Goal: Task Accomplishment & Management: Manage account settings

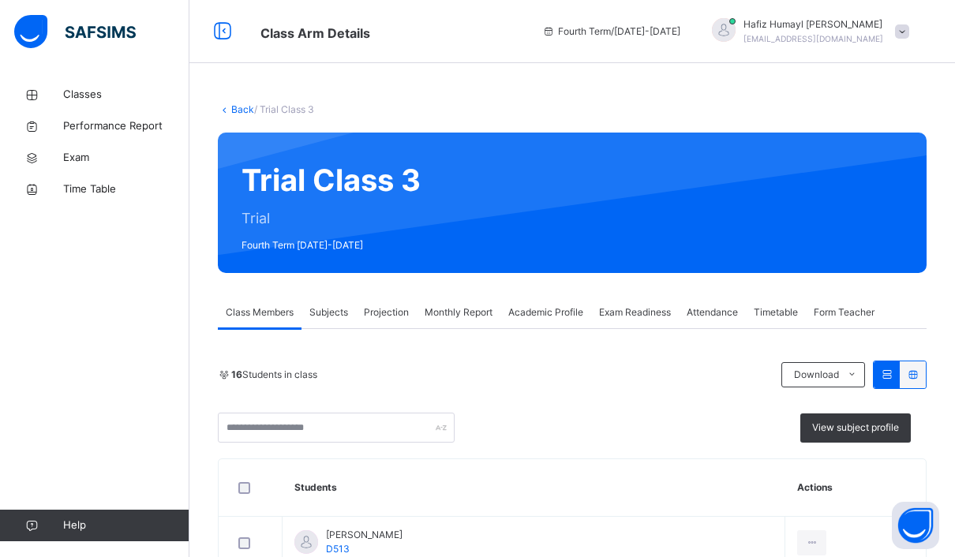
click at [376, 324] on div "Projection" at bounding box center [386, 313] width 61 height 32
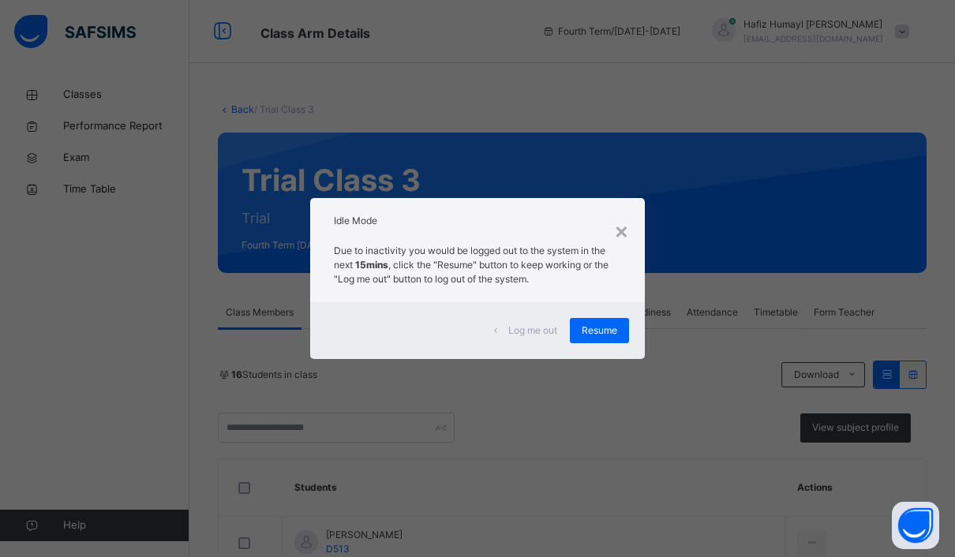
click at [627, 324] on div "Resume" at bounding box center [599, 330] width 59 height 25
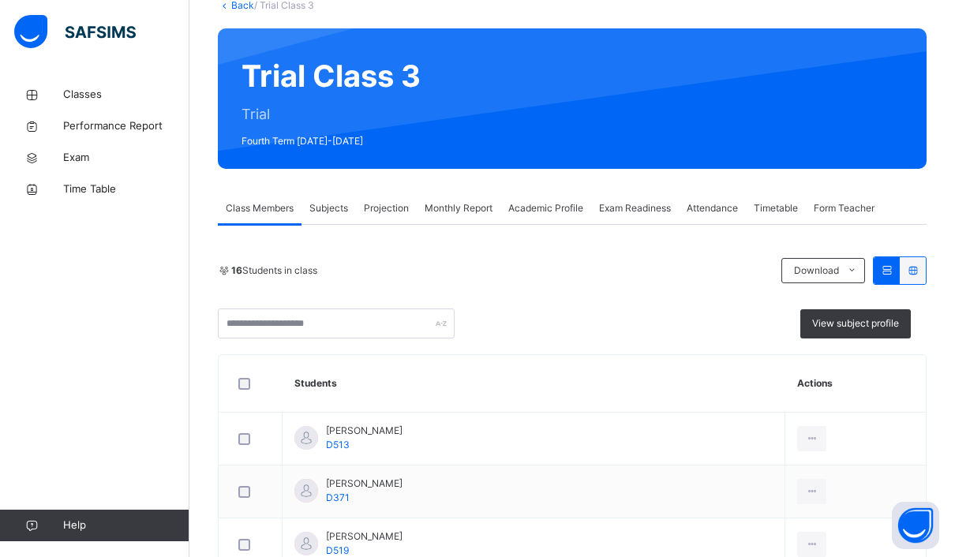
click at [393, 216] on div "Projection" at bounding box center [386, 209] width 61 height 32
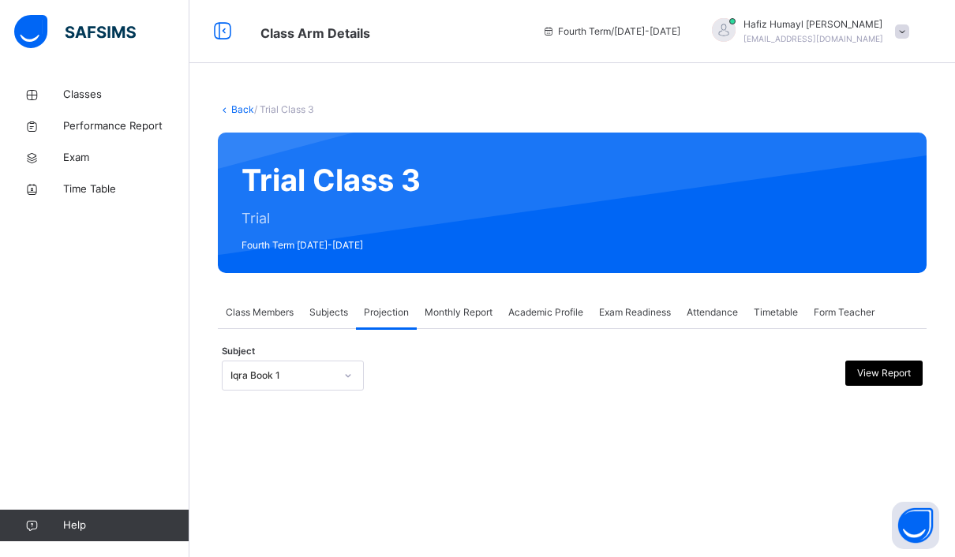
scroll to position [56, 0]
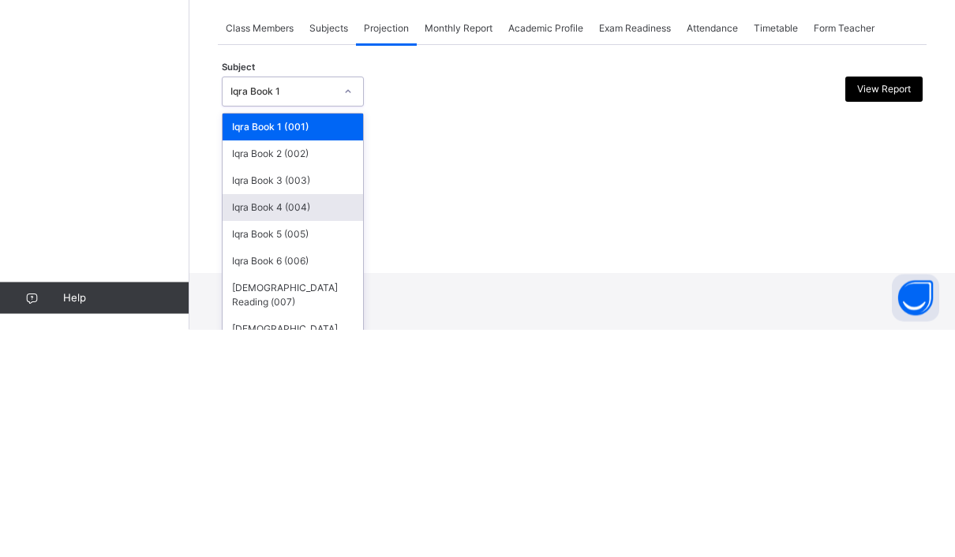
click at [292, 422] on div "Iqra Book 4 (004)" at bounding box center [293, 435] width 141 height 27
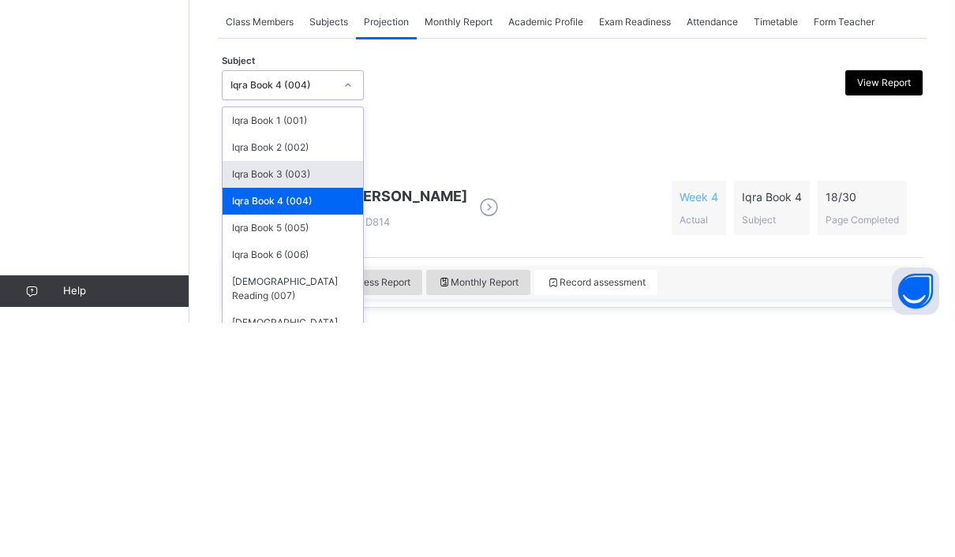
click at [339, 396] on div "Iqra Book 3 (003)" at bounding box center [293, 409] width 141 height 27
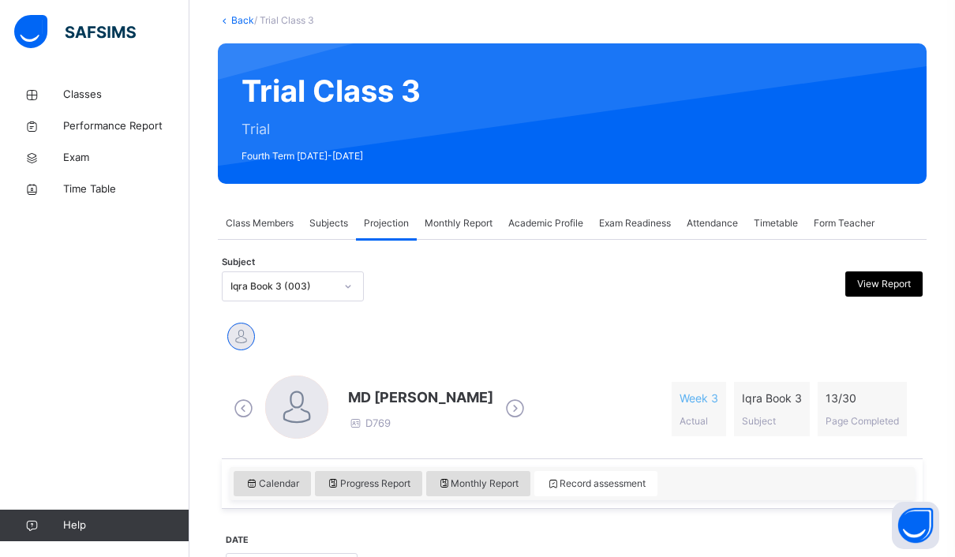
scroll to position [91, 0]
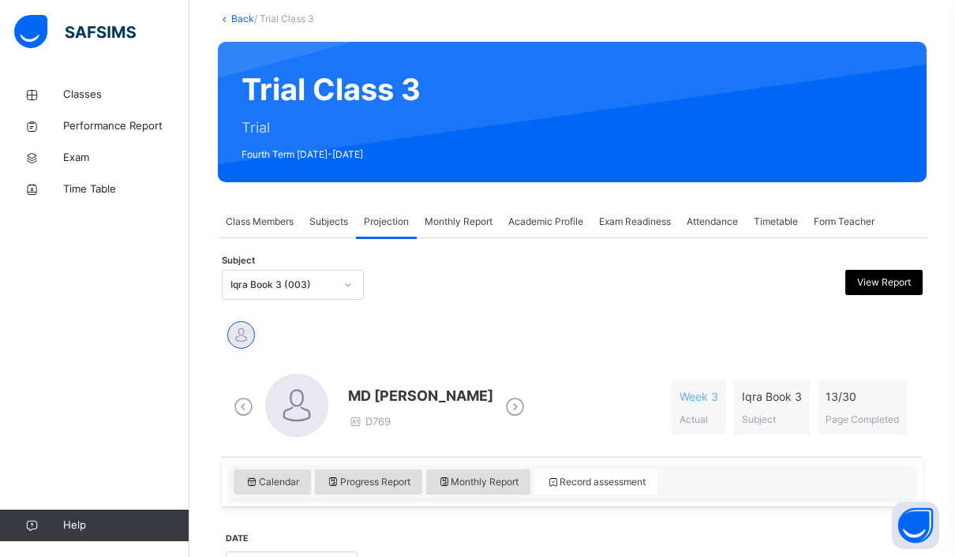
click at [282, 222] on span "Class Members" at bounding box center [260, 222] width 68 height 14
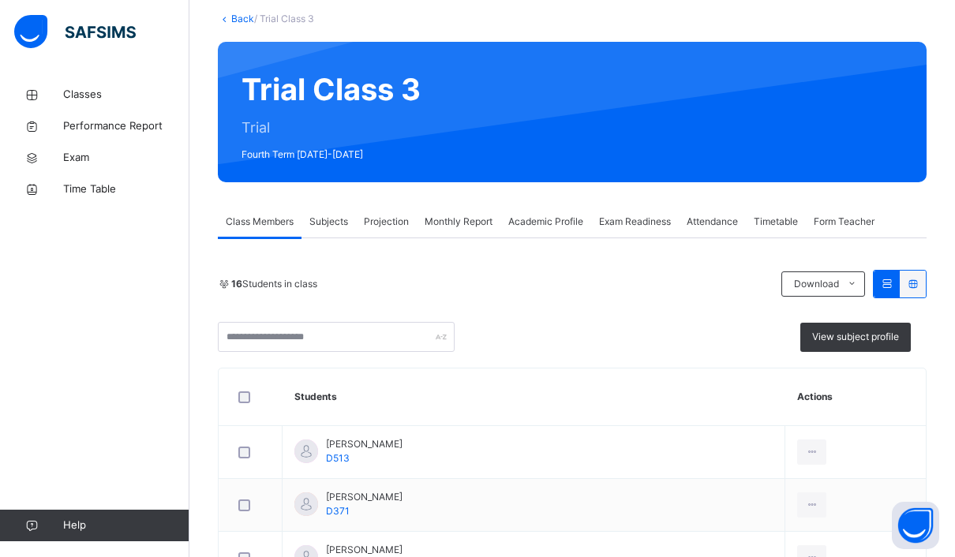
click at [883, 341] on span "View subject profile" at bounding box center [855, 337] width 87 height 14
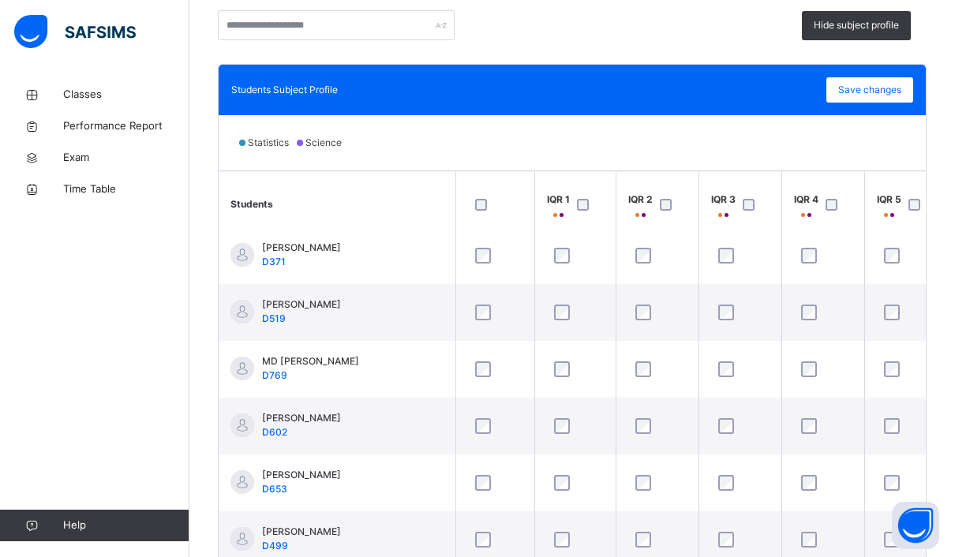
scroll to position [66, 0]
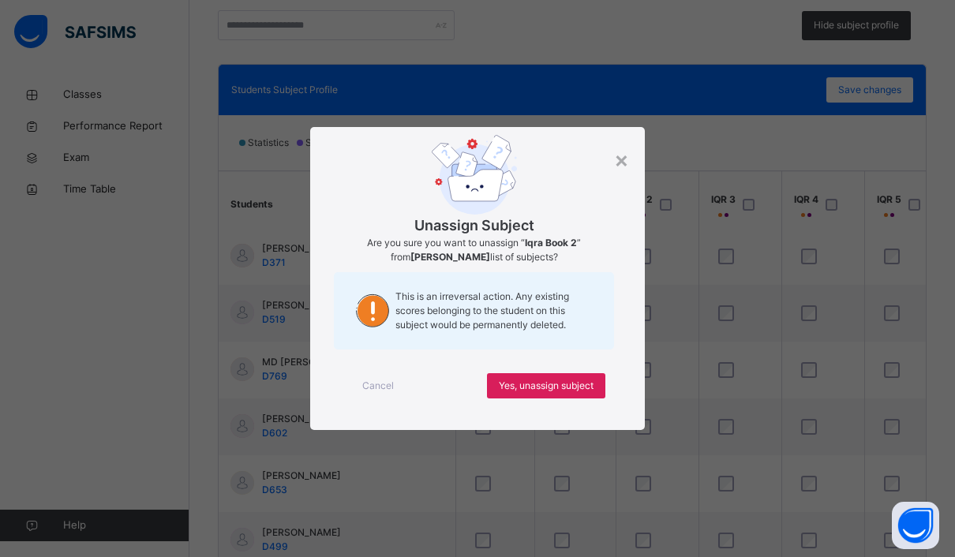
click at [603, 399] on div "Yes, unassign subject" at bounding box center [546, 385] width 118 height 25
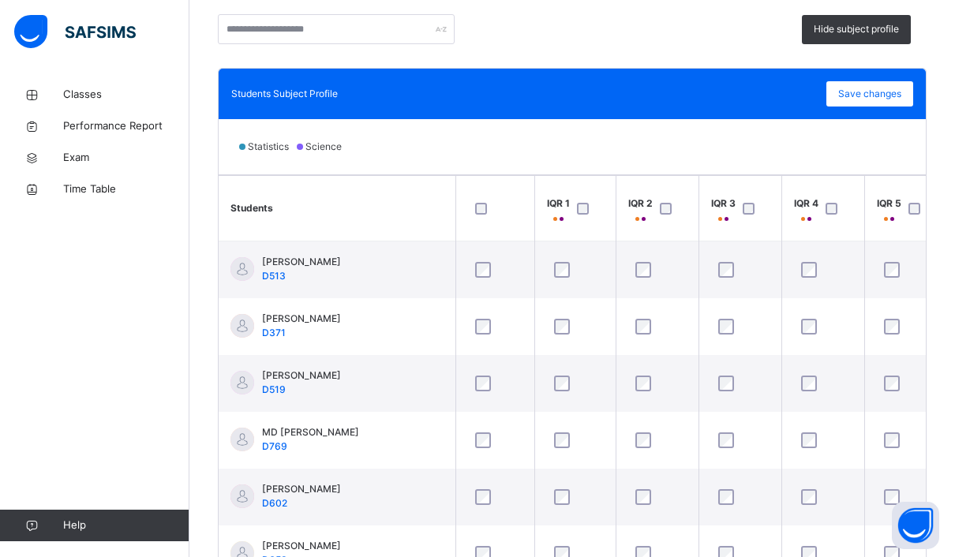
scroll to position [31, 6]
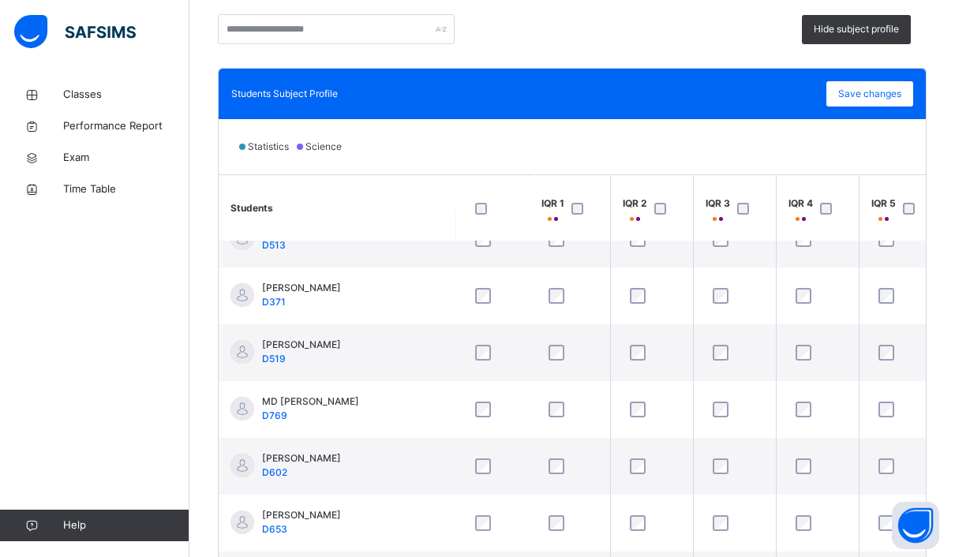
click at [878, 85] on div "Save changes" at bounding box center [870, 93] width 87 height 25
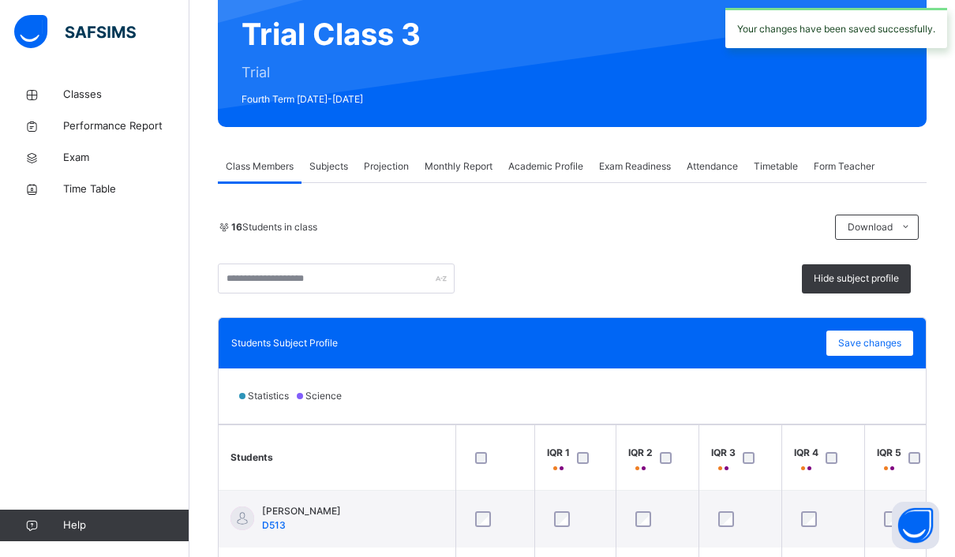
scroll to position [0, 0]
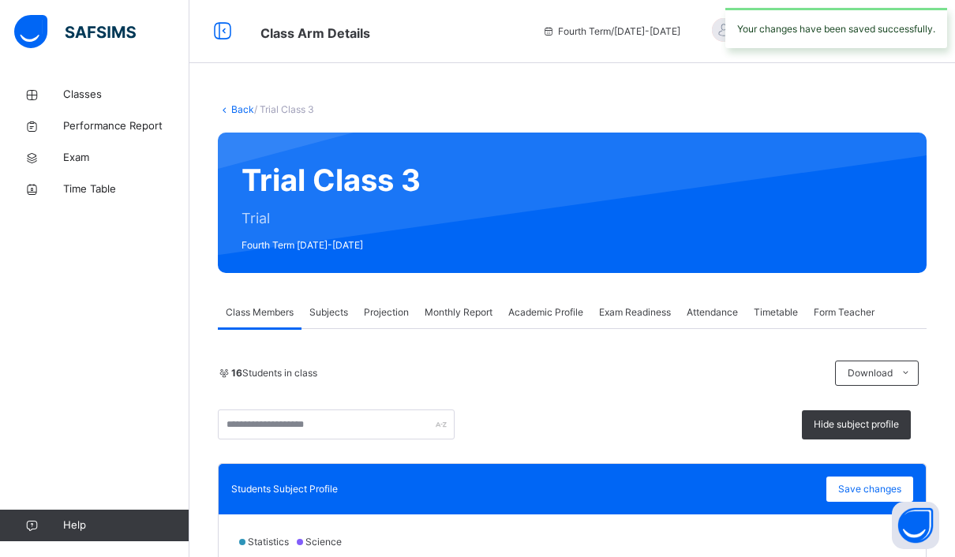
click at [377, 326] on div "Projection" at bounding box center [386, 313] width 61 height 32
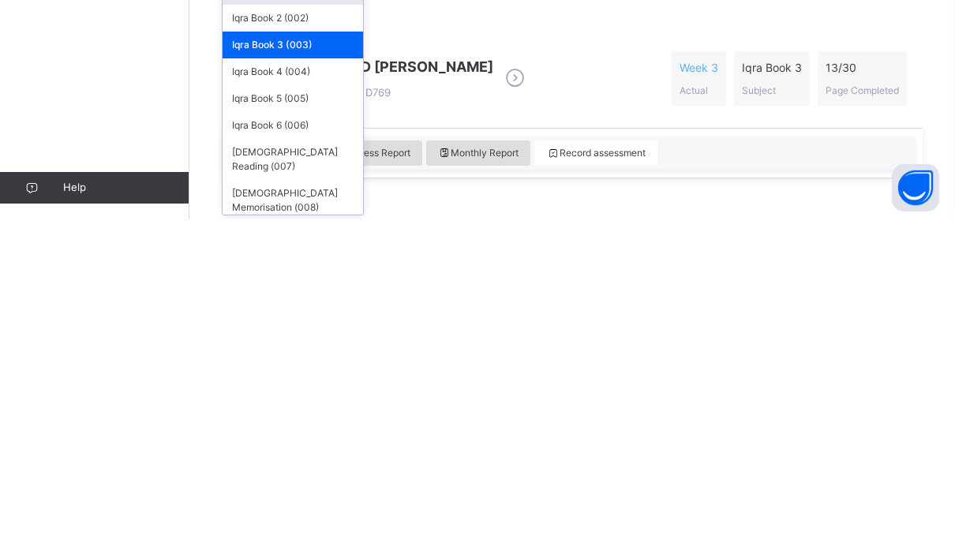
scroll to position [84, 0]
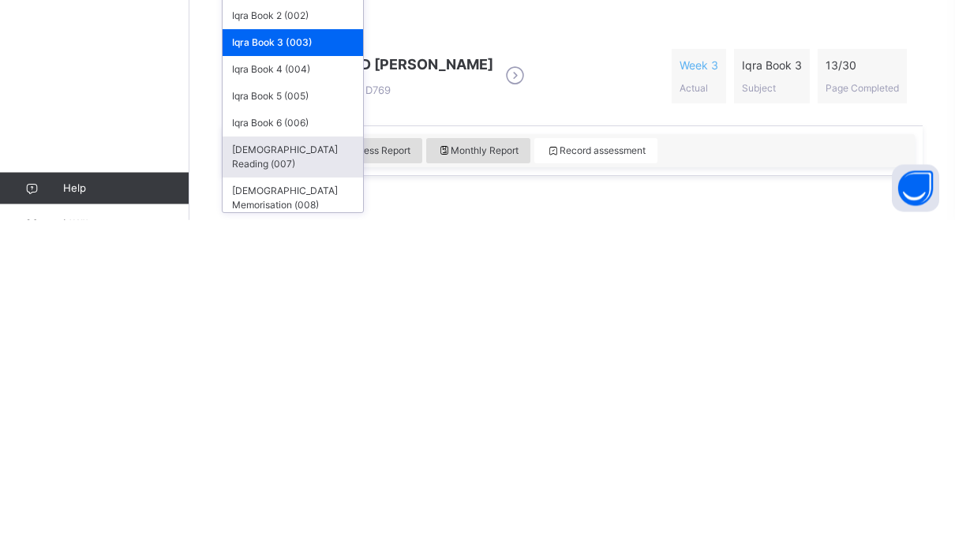
click at [349, 474] on div "Quran Reading (007)" at bounding box center [293, 494] width 141 height 41
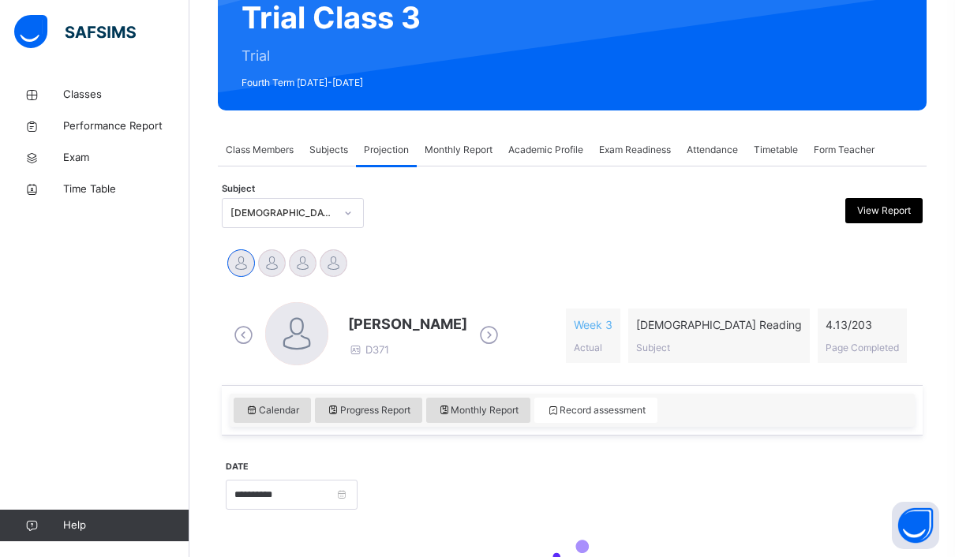
scroll to position [0, 0]
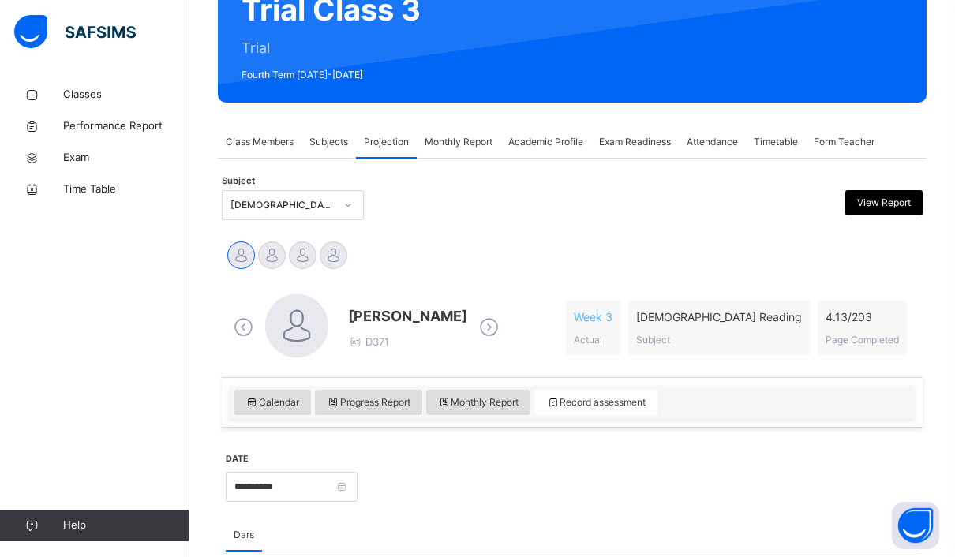
click at [336, 260] on div at bounding box center [334, 256] width 28 height 28
click at [304, 257] on div at bounding box center [303, 256] width 28 height 28
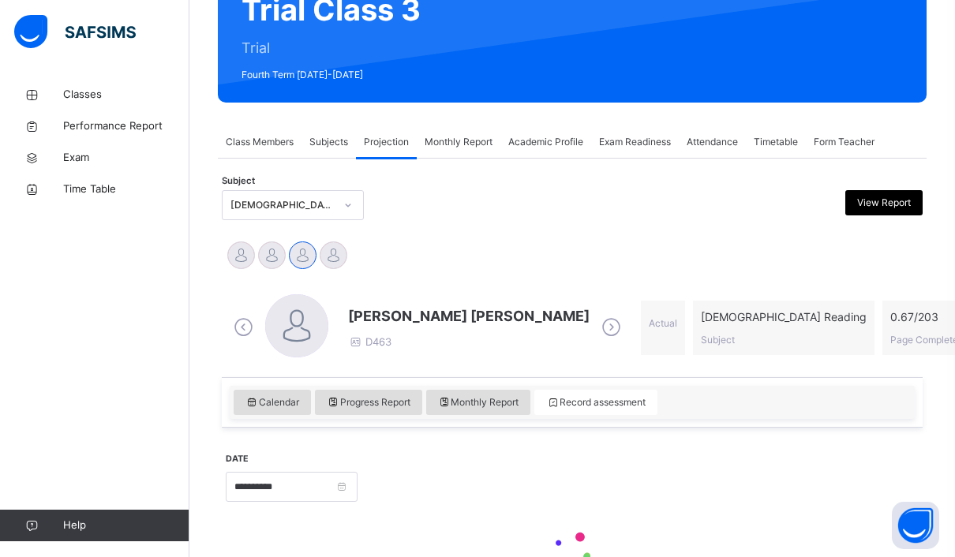
click at [270, 261] on div at bounding box center [272, 256] width 28 height 28
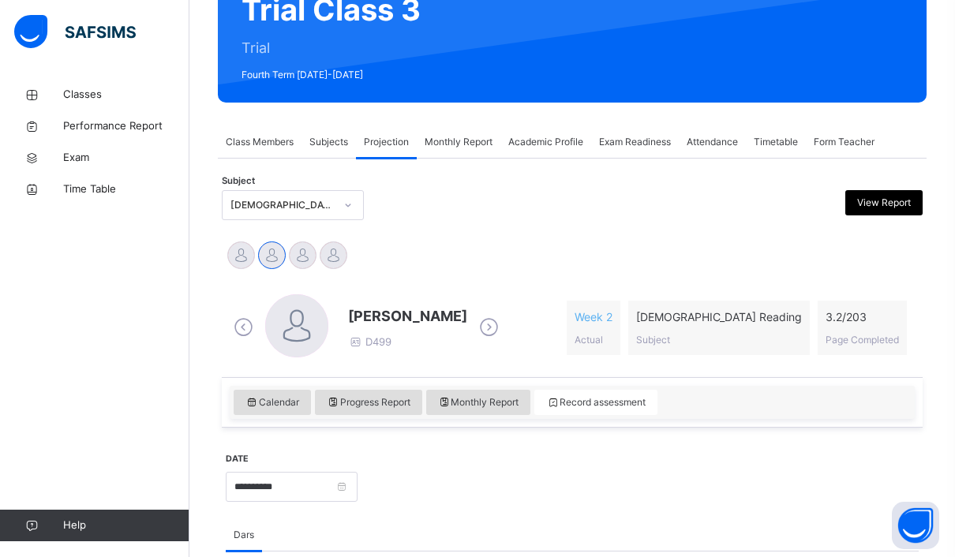
click at [240, 254] on div at bounding box center [241, 256] width 28 height 28
click at [70, 534] on span "Help" at bounding box center [126, 526] width 126 height 16
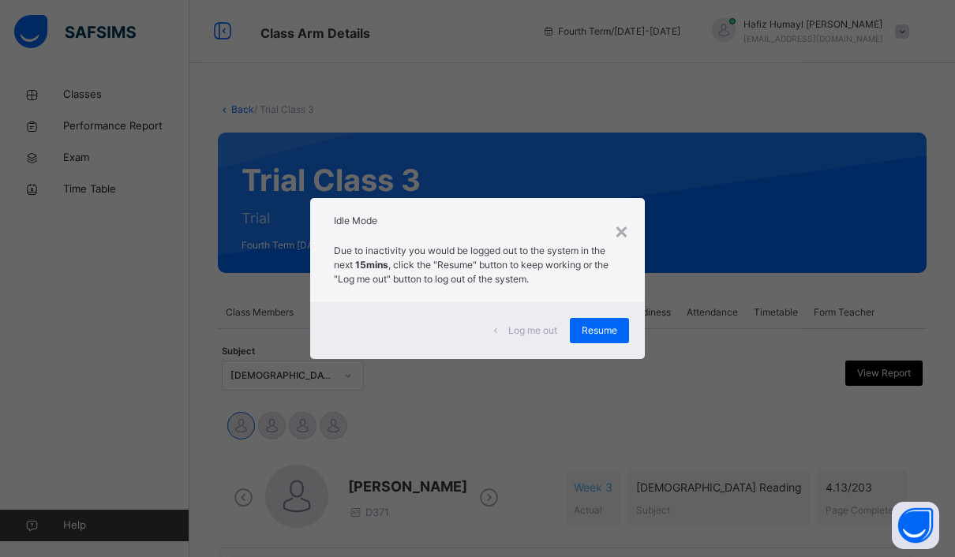
click at [605, 338] on div "Resume" at bounding box center [599, 330] width 59 height 25
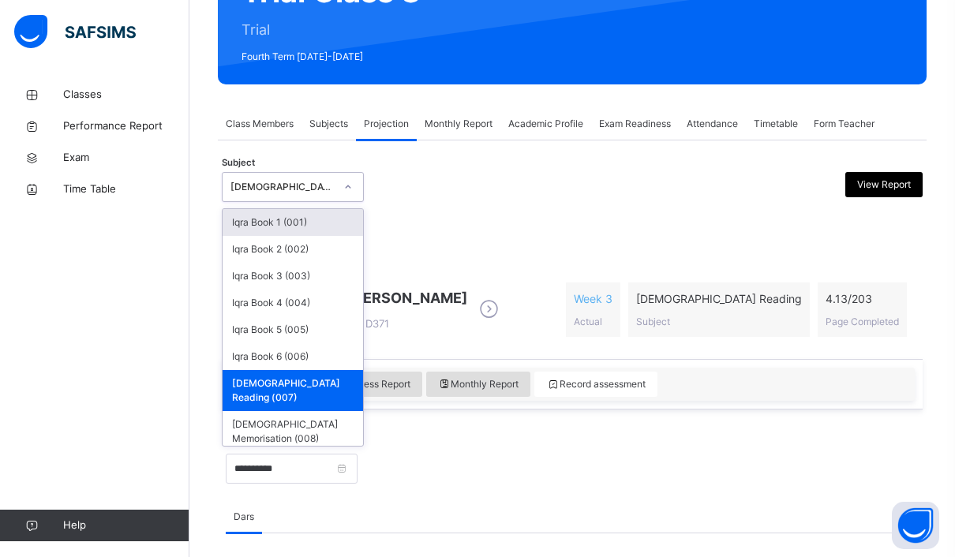
scroll to position [188, 0]
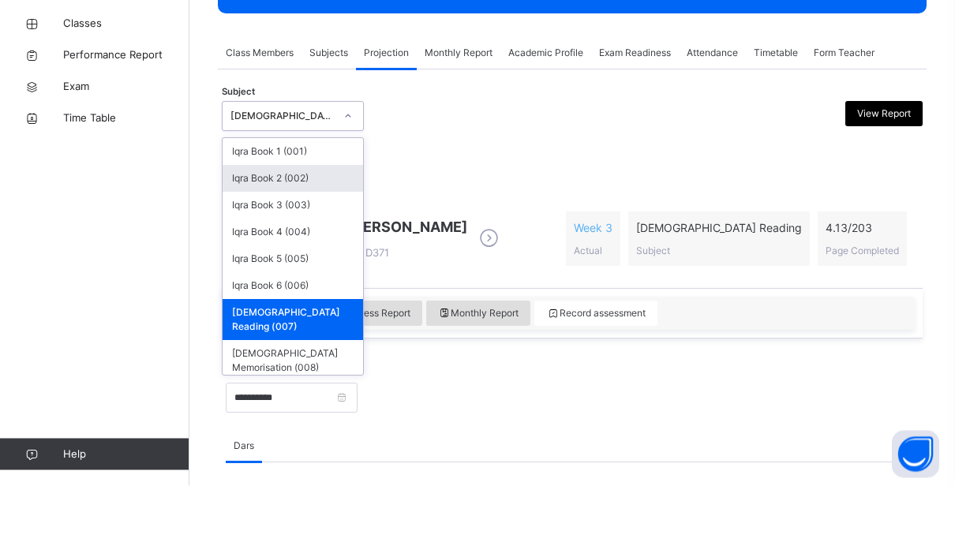
click at [259, 237] on div "Iqra Book 2 (002)" at bounding box center [293, 250] width 141 height 27
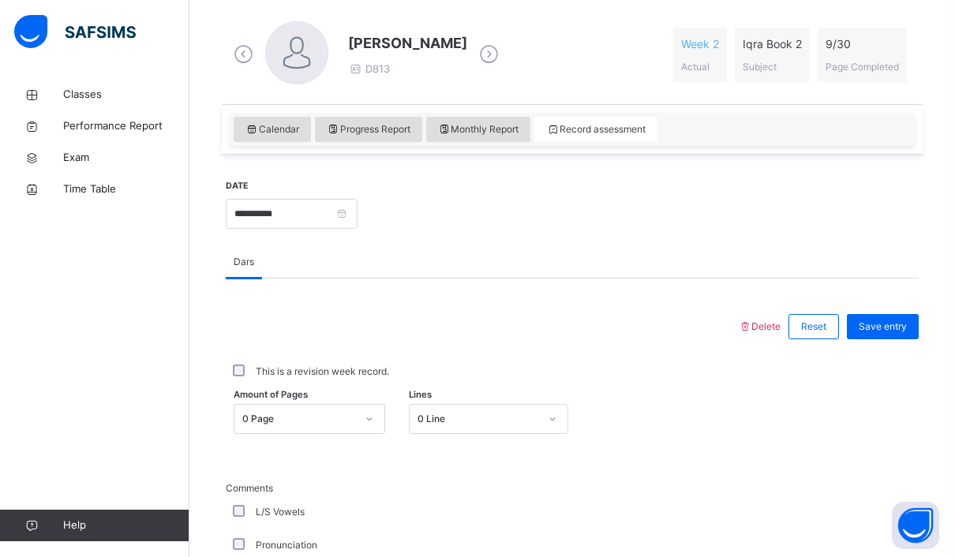
scroll to position [480, 0]
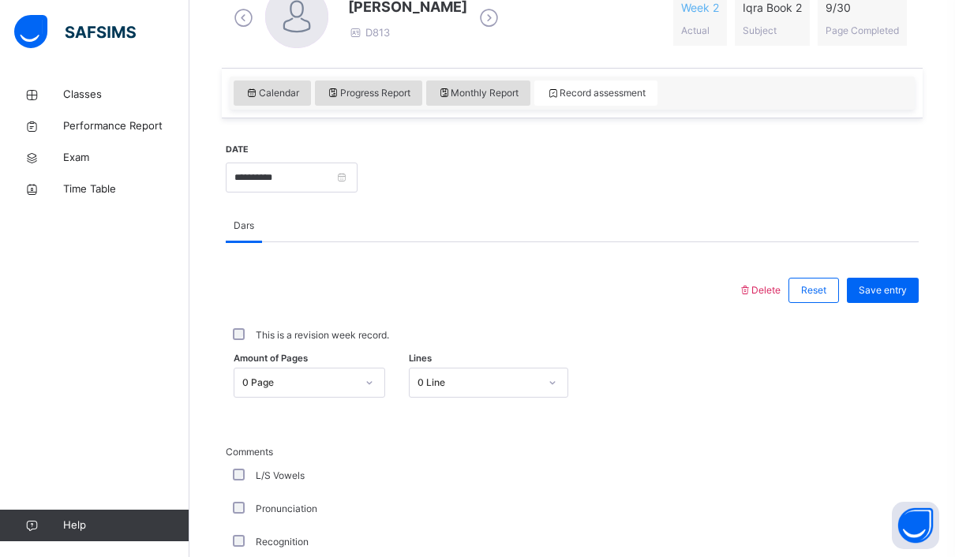
click at [284, 96] on span "Calendar" at bounding box center [273, 93] width 54 height 14
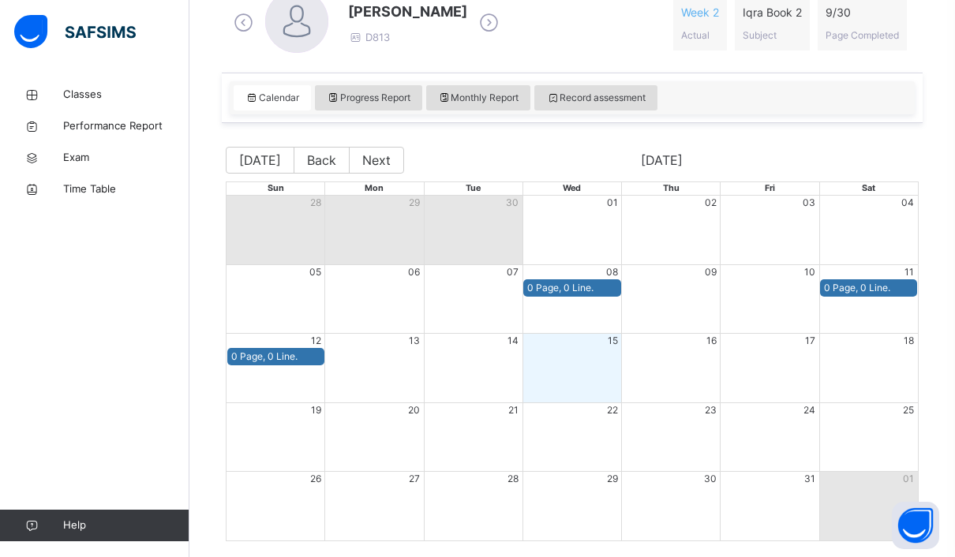
scroll to position [474, 0]
click at [627, 97] on span "Record assessment" at bounding box center [595, 99] width 99 height 14
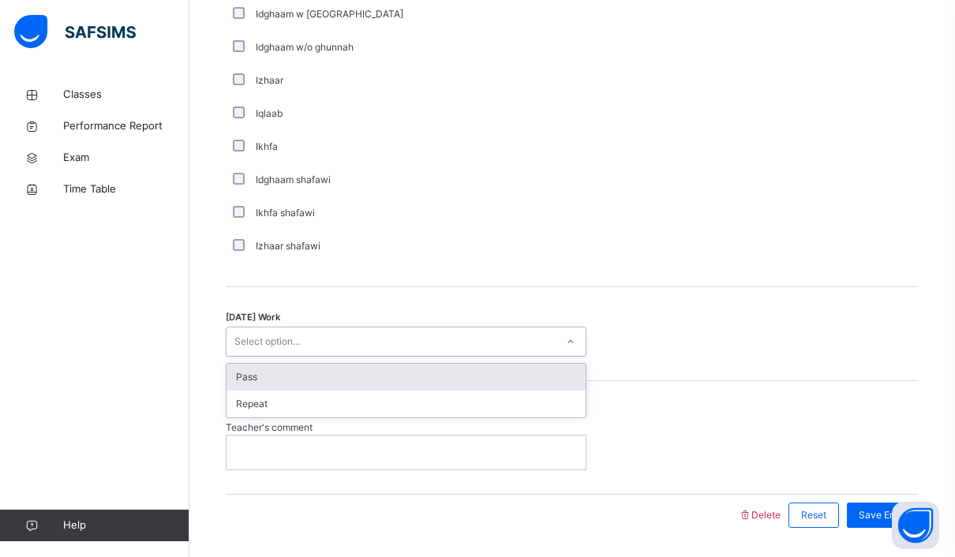
scroll to position [1167, 0]
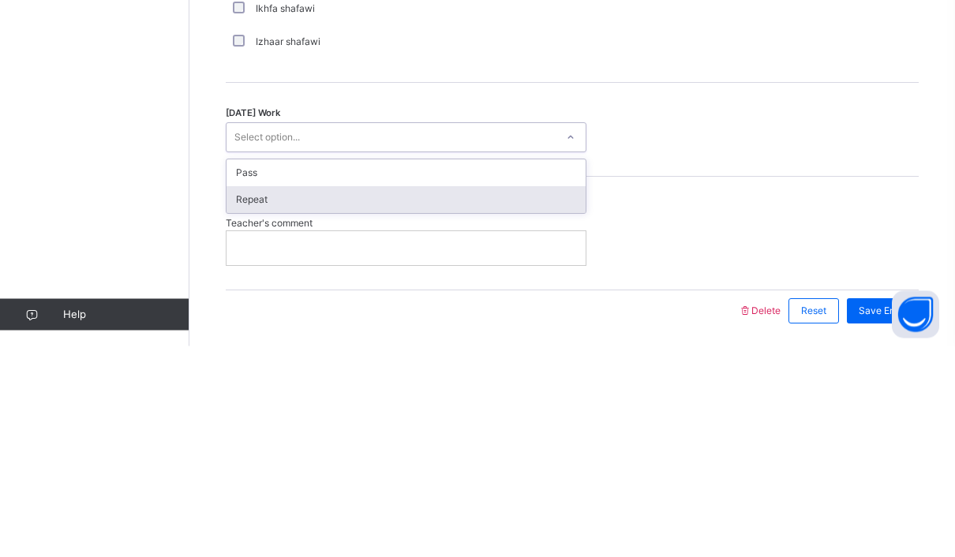
click at [240, 398] on div "Repeat" at bounding box center [406, 411] width 359 height 27
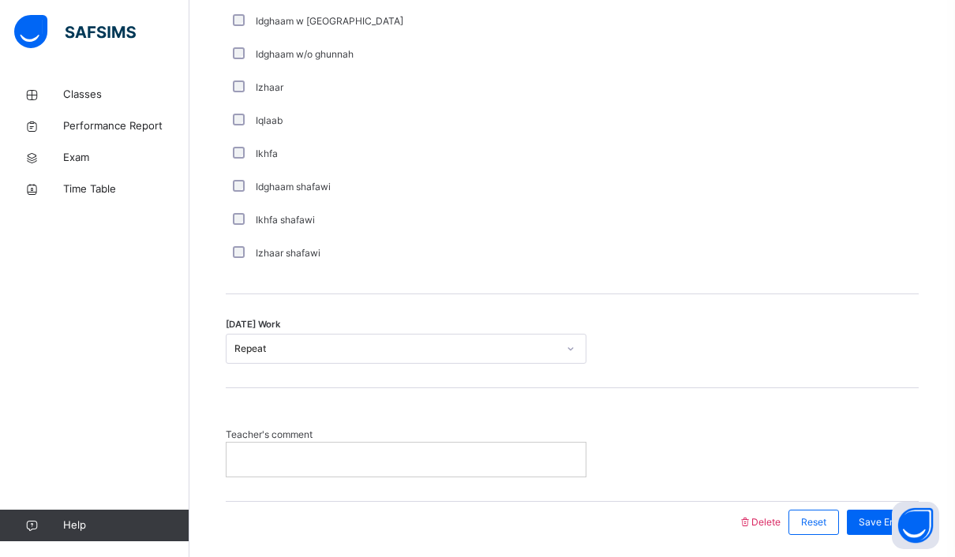
click at [888, 526] on span "Save Entry" at bounding box center [883, 523] width 48 height 14
click at [891, 517] on span "Save Entry" at bounding box center [883, 523] width 48 height 14
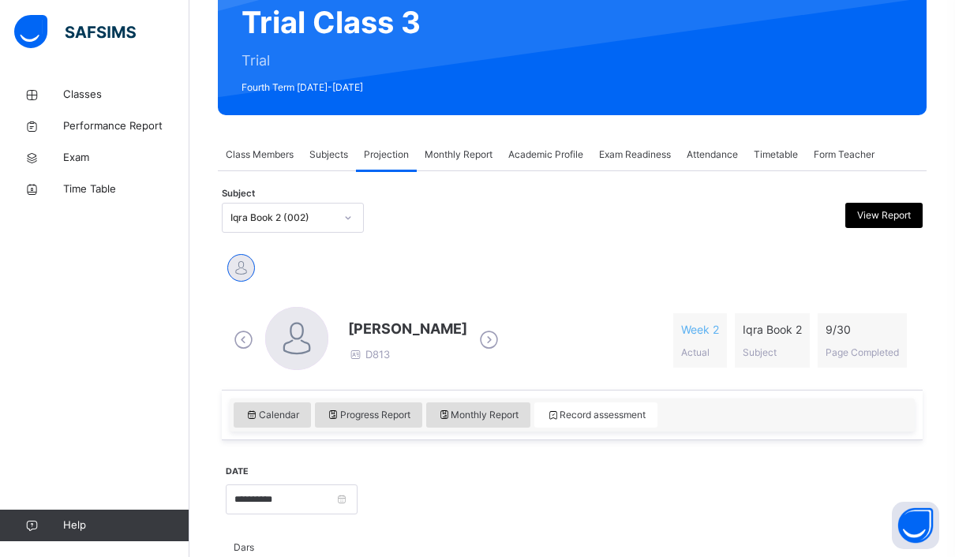
scroll to position [0, 0]
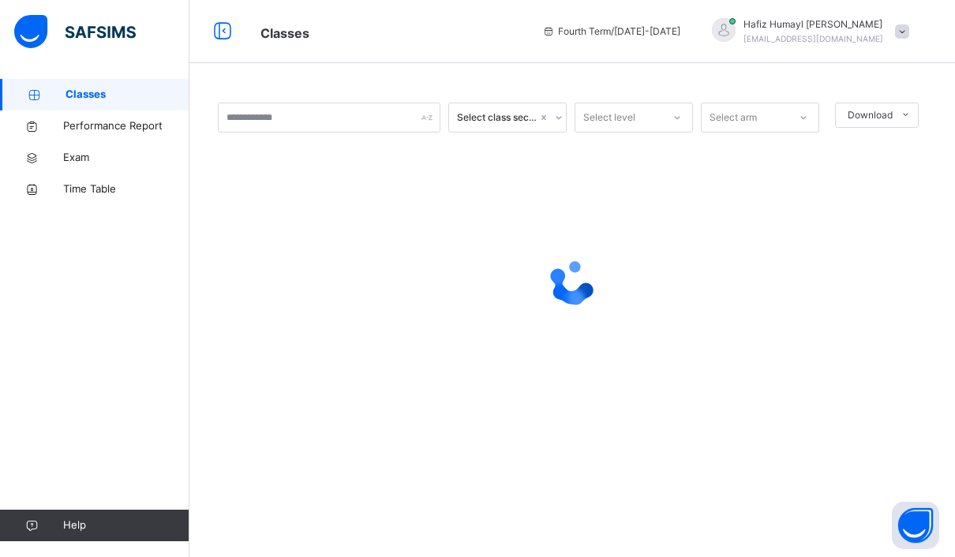
scroll to position [29, 0]
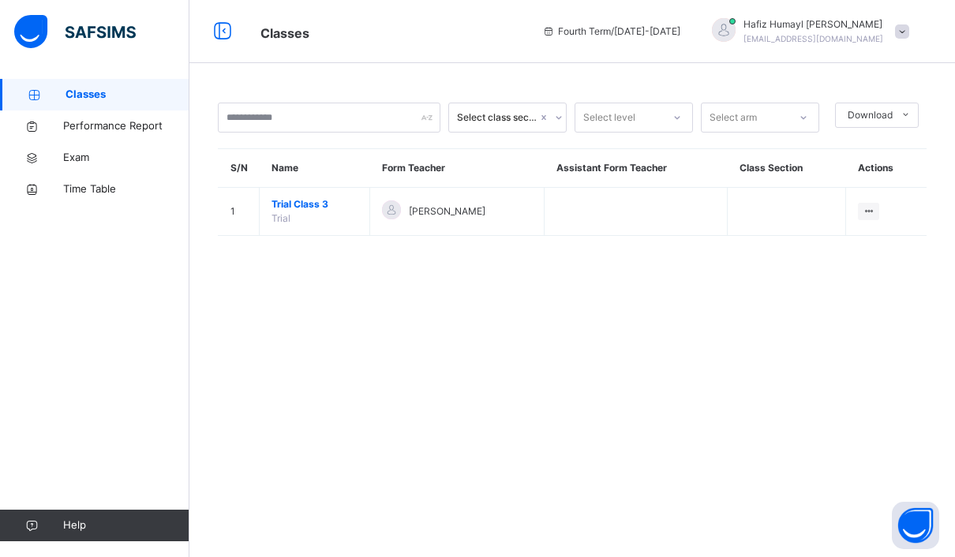
click at [0, 0] on div "View Class" at bounding box center [0, 0] width 0 height 0
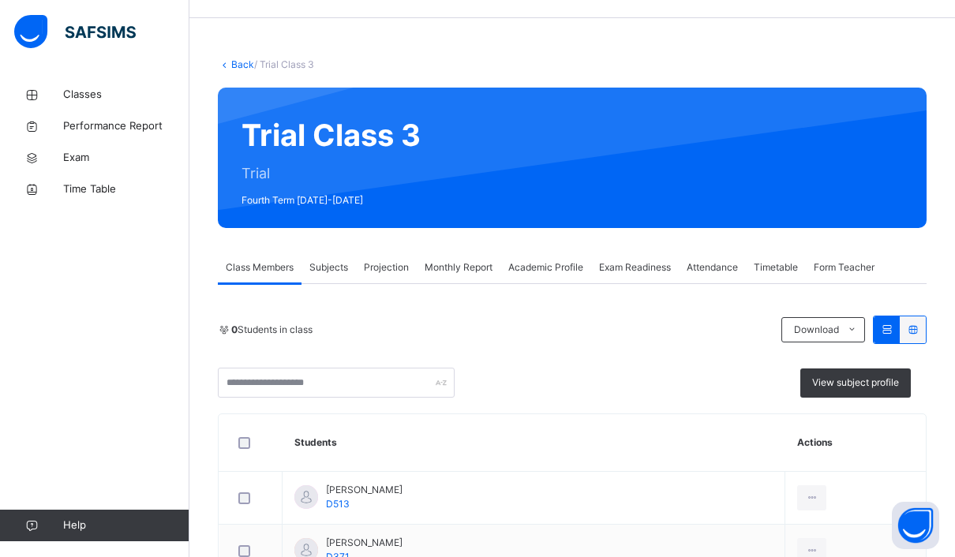
scroll to position [43, 0]
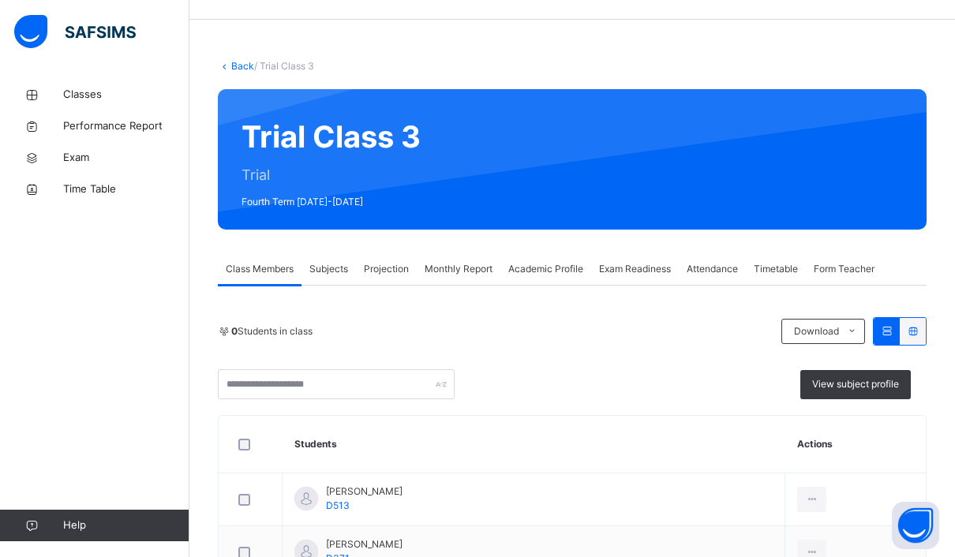
click at [391, 276] on span "Projection" at bounding box center [386, 269] width 45 height 14
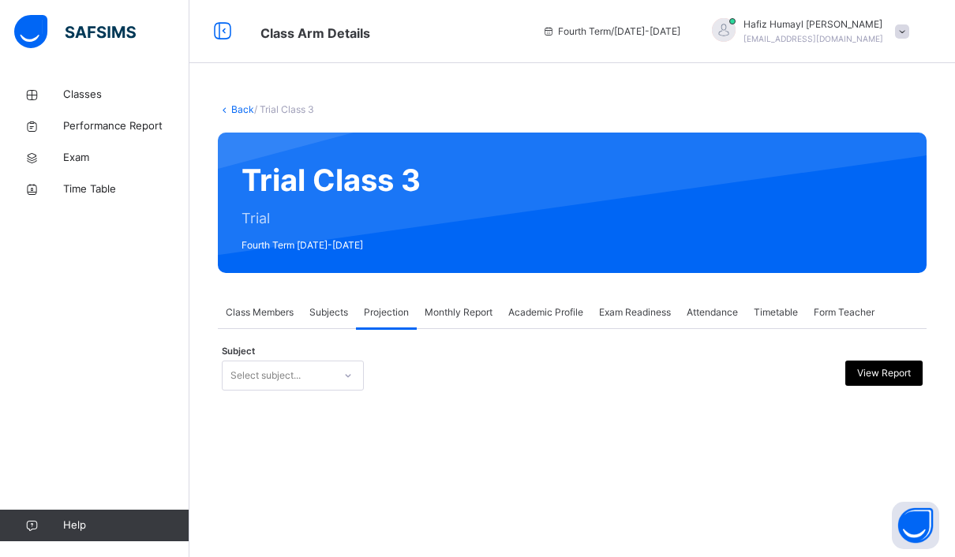
scroll to position [0, 0]
click at [221, 373] on div "Subject Select subject... View Report × Subject Progress" at bounding box center [572, 376] width 709 height 46
click at [238, 358] on div "Subject Select subject... View Report" at bounding box center [572, 376] width 701 height 46
click at [323, 317] on span "Subjects" at bounding box center [328, 313] width 39 height 14
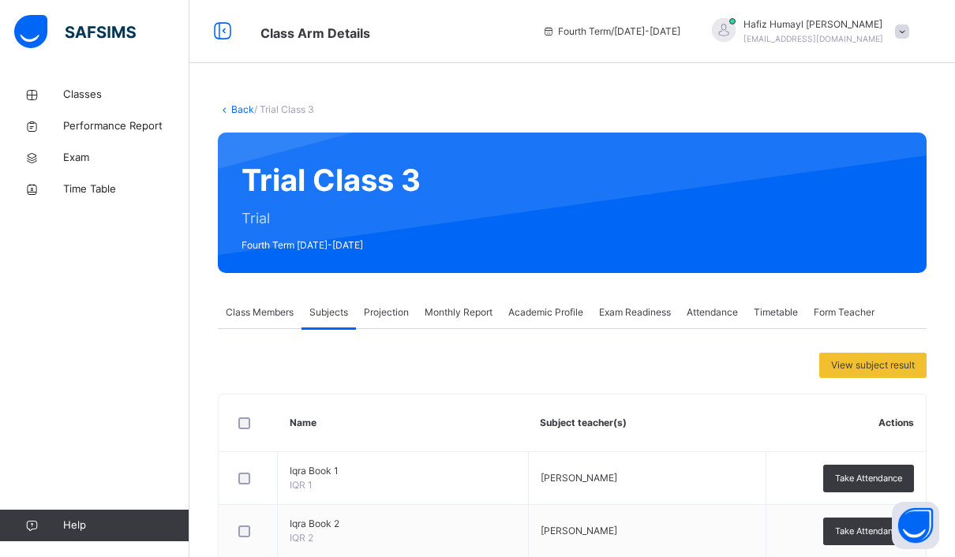
click at [370, 301] on div "Projection" at bounding box center [386, 313] width 61 height 32
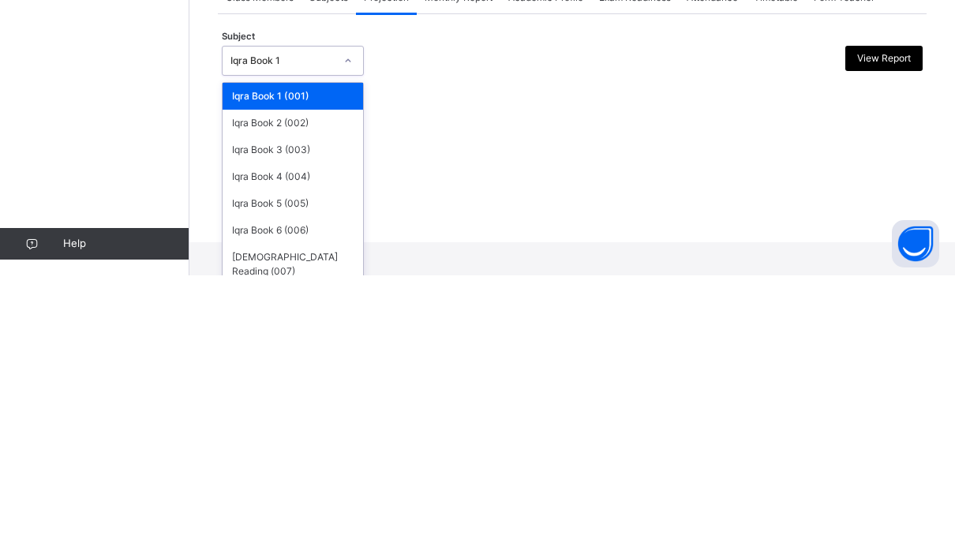
scroll to position [56, 0]
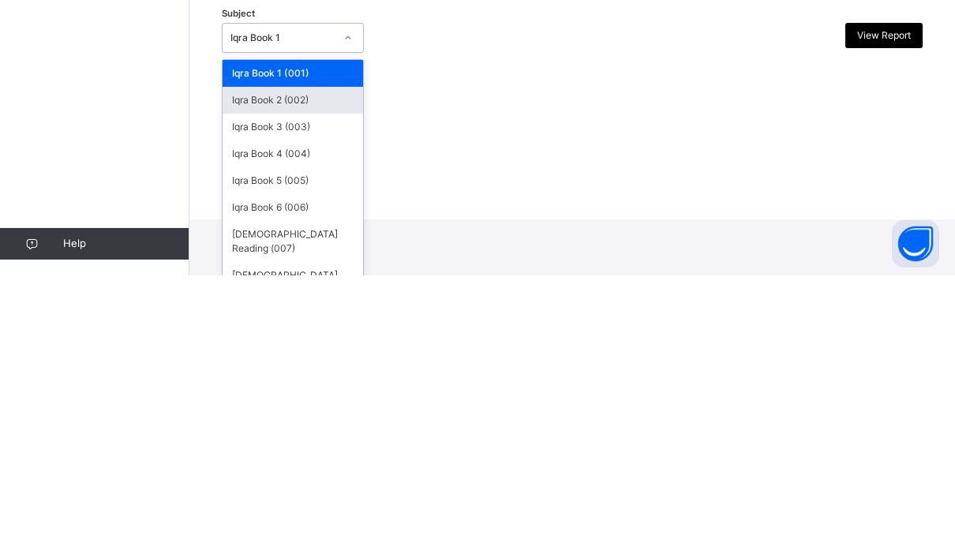
click at [249, 369] on div "Iqra Book 2 (002)" at bounding box center [293, 382] width 141 height 27
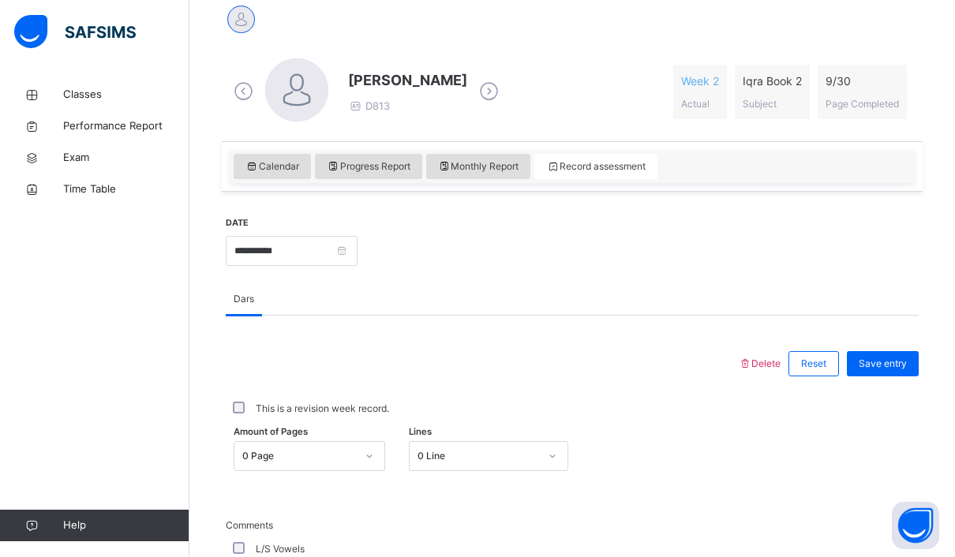
scroll to position [395, 0]
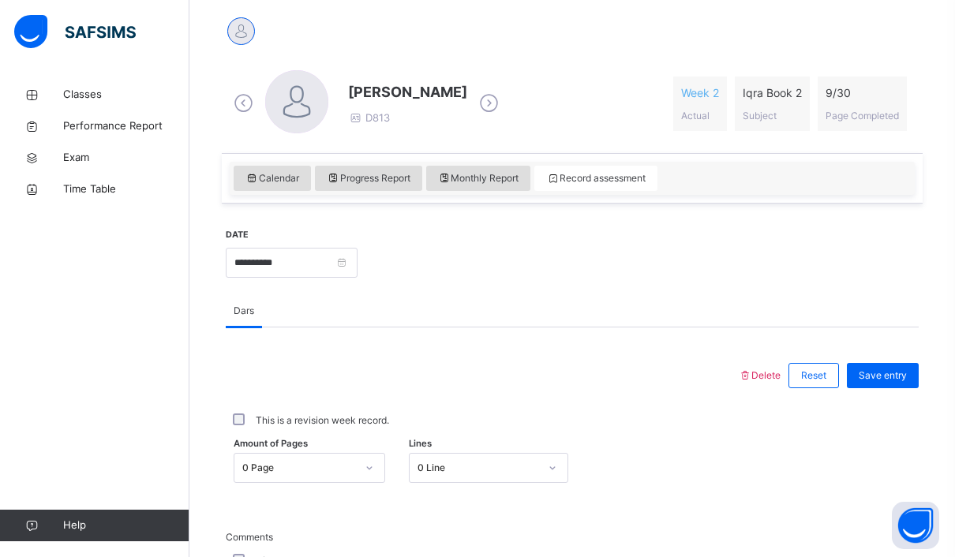
click at [463, 173] on span "Monthly Report" at bounding box center [478, 178] width 81 height 14
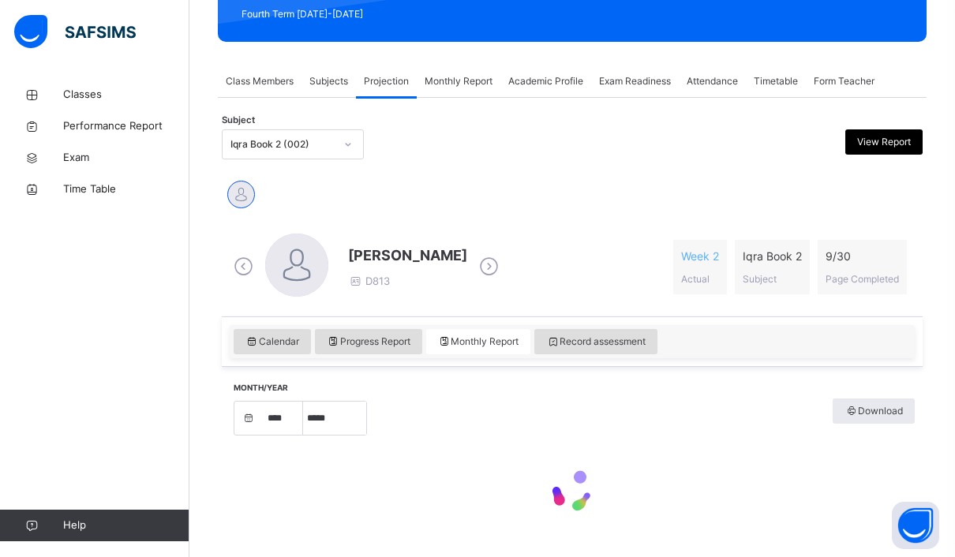
select select "****"
select select "*"
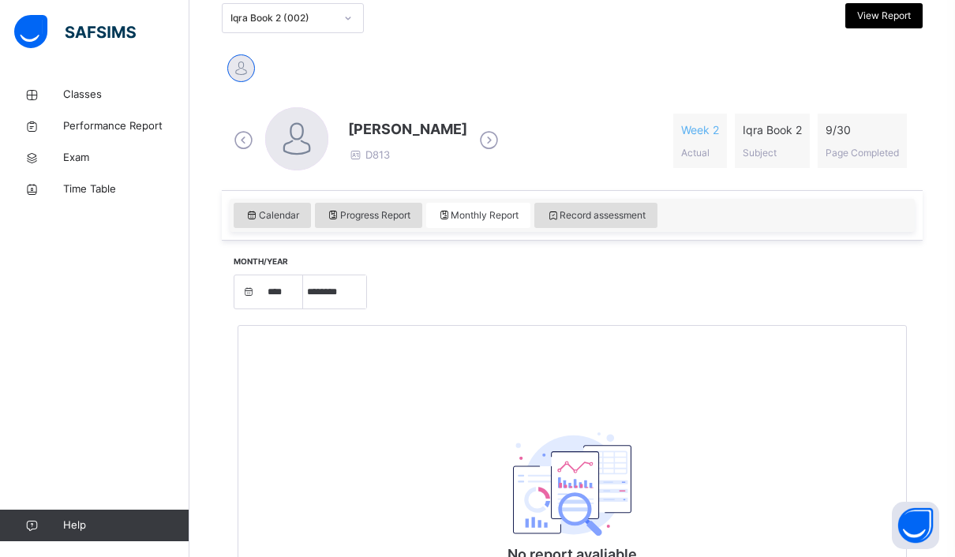
click at [345, 222] on span "Progress Report" at bounding box center [369, 215] width 84 height 14
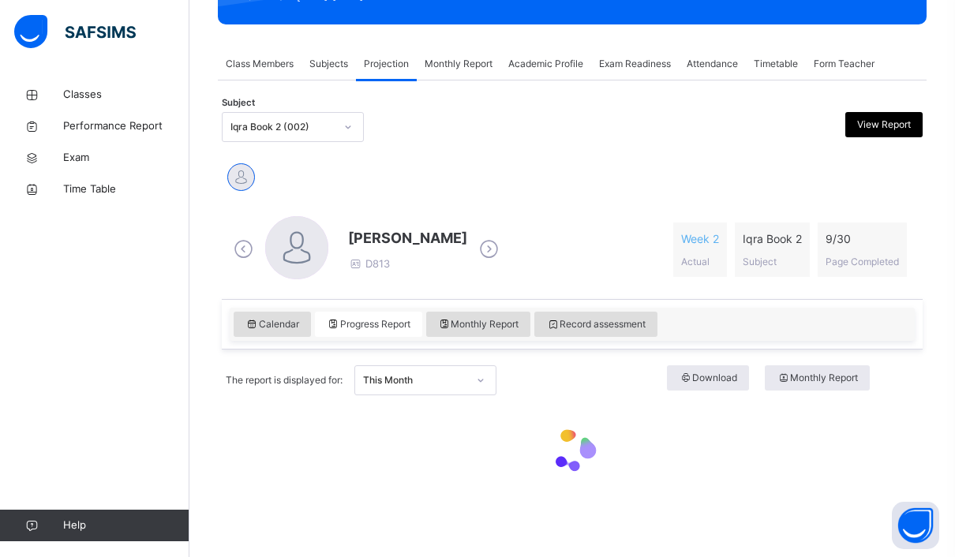
scroll to position [193, 0]
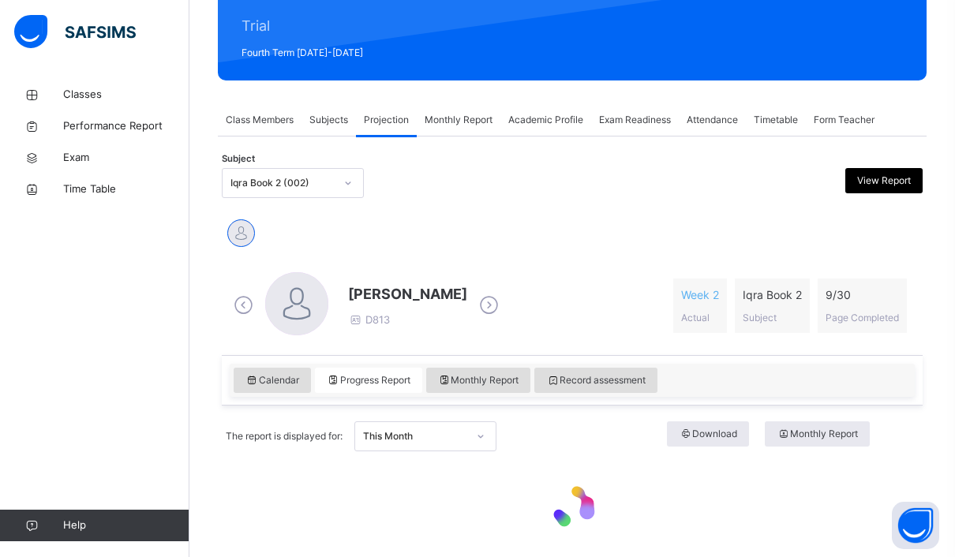
click at [269, 378] on span "Calendar" at bounding box center [273, 380] width 54 height 14
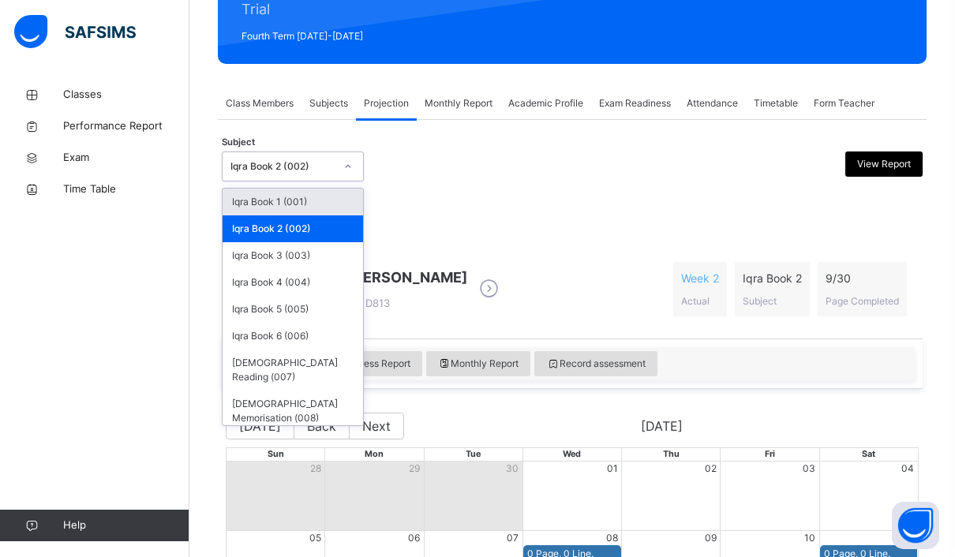
scroll to position [188, 0]
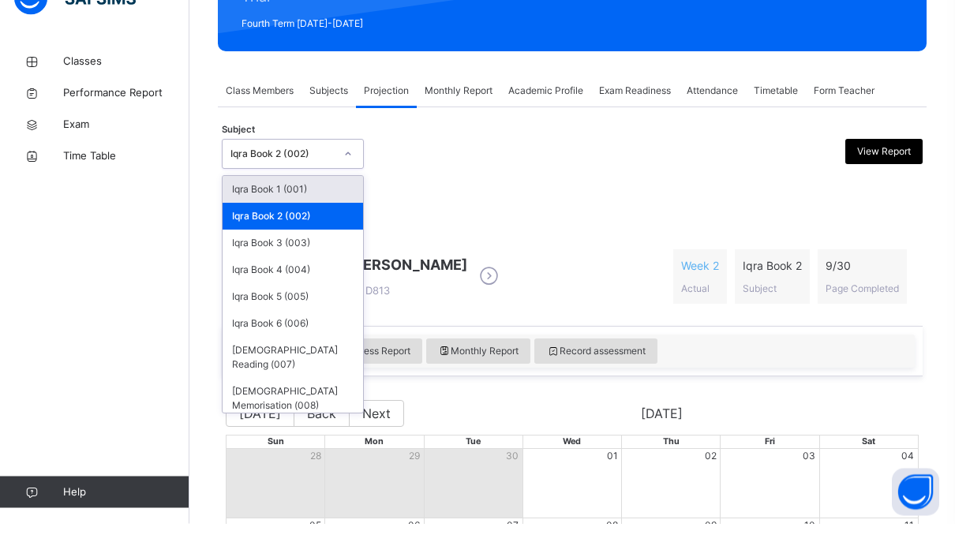
click at [269, 264] on div "Iqra Book 3 (003)" at bounding box center [293, 277] width 141 height 27
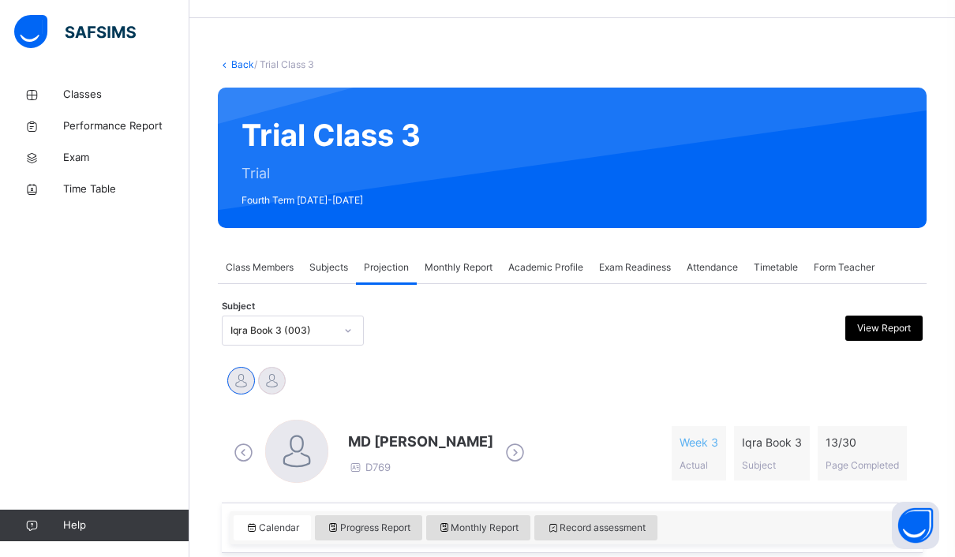
scroll to position [147, 0]
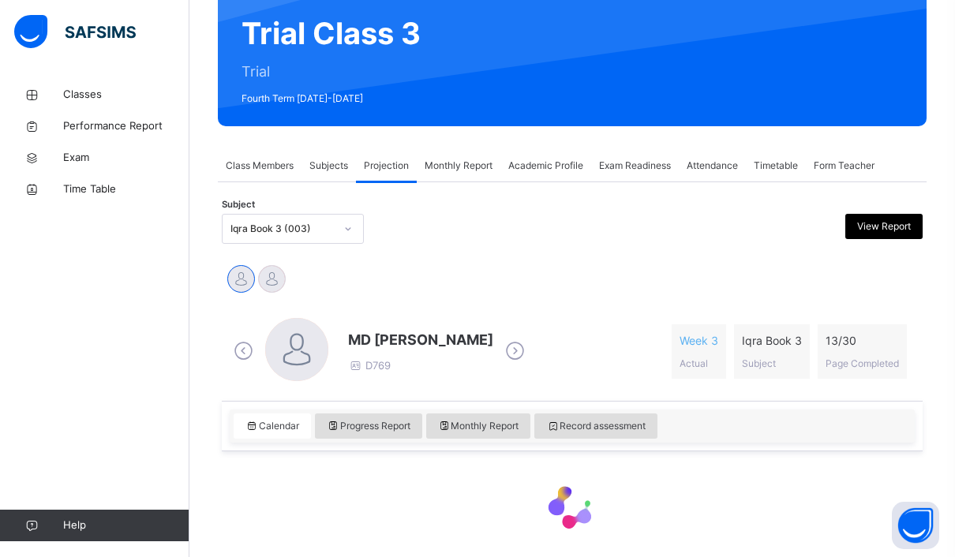
click at [642, 429] on span "Record assessment" at bounding box center [595, 426] width 99 height 14
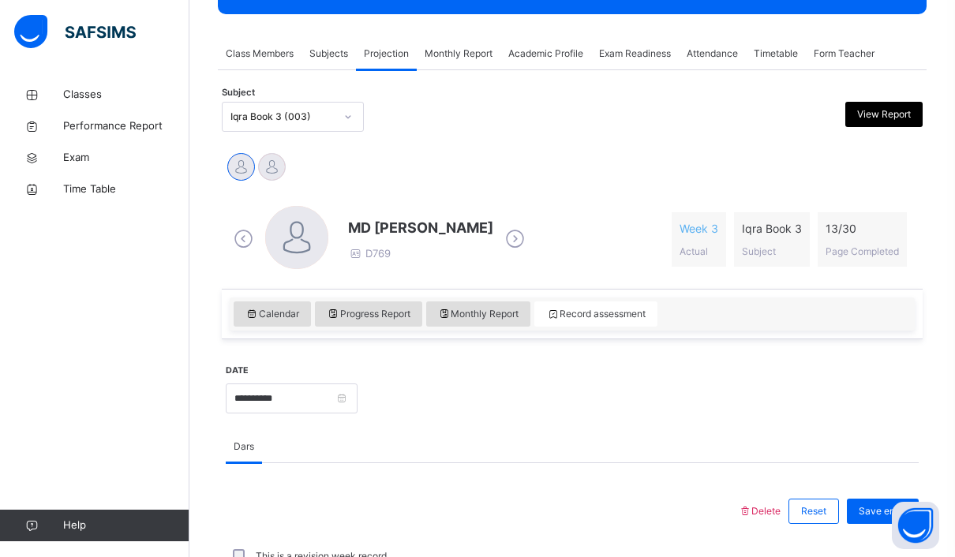
scroll to position [0, 0]
